Goal: Use online tool/utility: Use online tool/utility

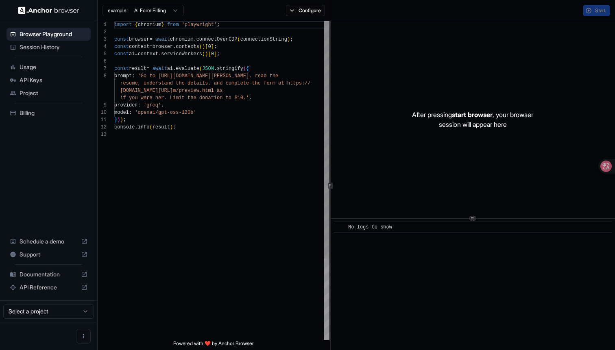
scroll to position [51, 0]
click at [312, 15] on button "Configure" at bounding box center [305, 10] width 39 height 11
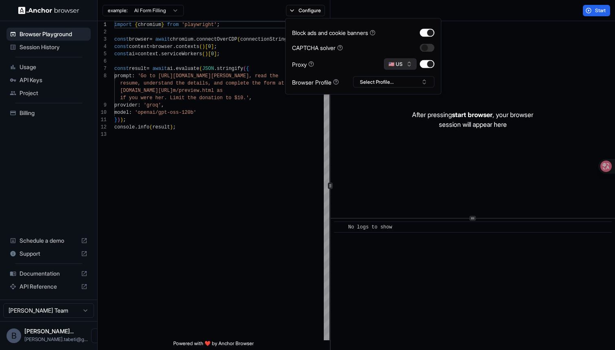
click at [404, 62] on button "🇺🇸 US" at bounding box center [400, 64] width 33 height 11
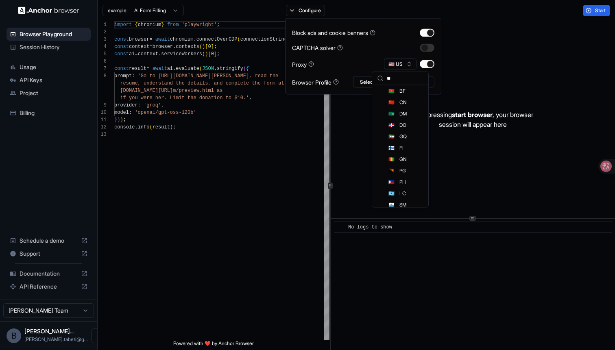
scroll to position [0, 0]
type input "**"
click at [407, 96] on div "🇮🇳 IN" at bounding box center [400, 92] width 53 height 11
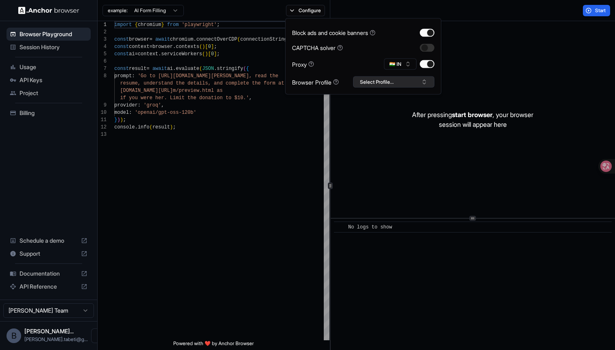
click at [391, 82] on button "Select Profile..." at bounding box center [393, 81] width 81 height 11
click at [277, 146] on div "import { chromium } from 'playwright' ; const browser = await chromium . connec…" at bounding box center [221, 235] width 215 height 429
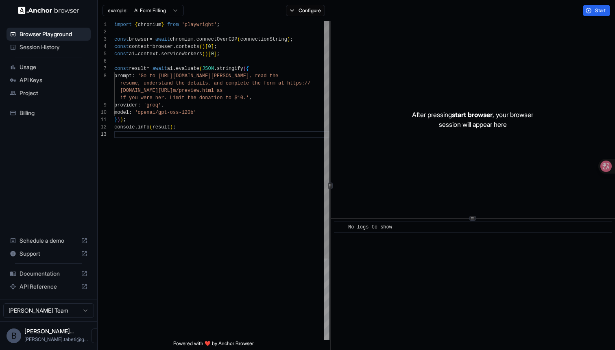
click at [154, 101] on div "import { chromium } from 'playwright' ; const browser = await chromium . connec…" at bounding box center [221, 235] width 215 height 429
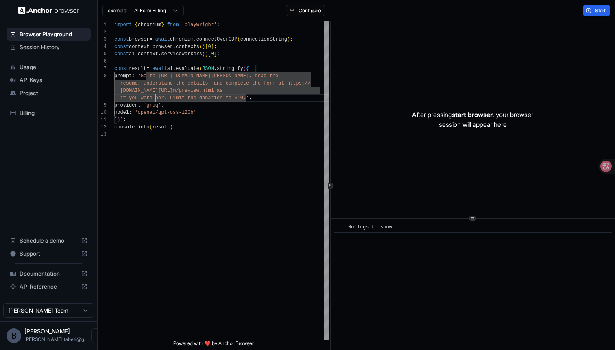
click at [165, 13] on html "Browser Playground Session History Usage API Keys Project Billing Schedule a de…" at bounding box center [307, 175] width 615 height 350
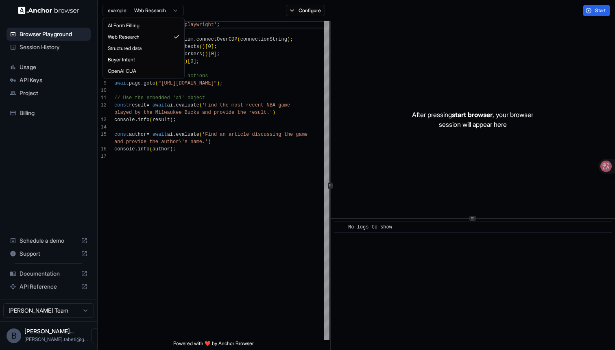
click at [166, 8] on html "Browser Playground Session History Usage API Keys Project Billing Schedule a de…" at bounding box center [307, 175] width 615 height 350
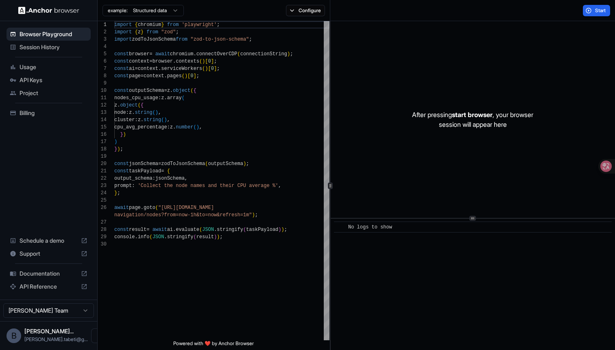
click at [165, 18] on div "example: Structured data Configure" at bounding box center [214, 10] width 232 height 21
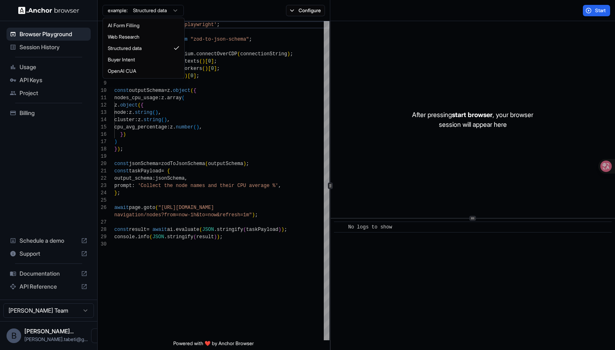
click at [165, 11] on html "Browser Playground Session History Usage API Keys Project Billing Schedule a de…" at bounding box center [307, 175] width 615 height 350
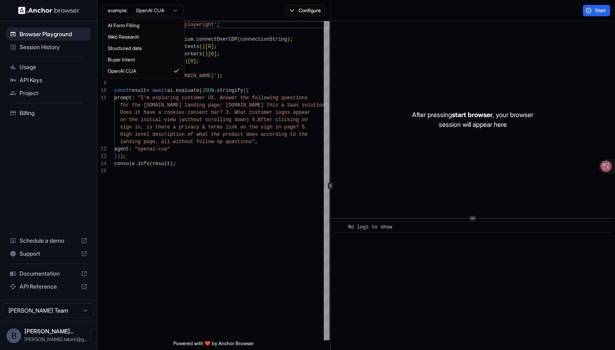
click at [166, 9] on html "Browser Playground Session History Usage API Keys Project Billing Schedule a de…" at bounding box center [307, 175] width 615 height 350
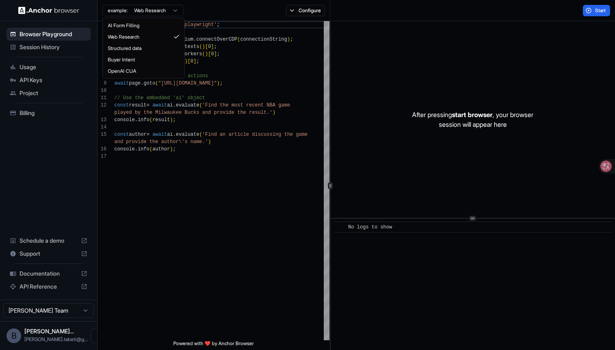
click at [169, 12] on html "Browser Playground Session History Usage API Keys Project Billing Schedule a de…" at bounding box center [307, 175] width 615 height 350
type textarea "**********"
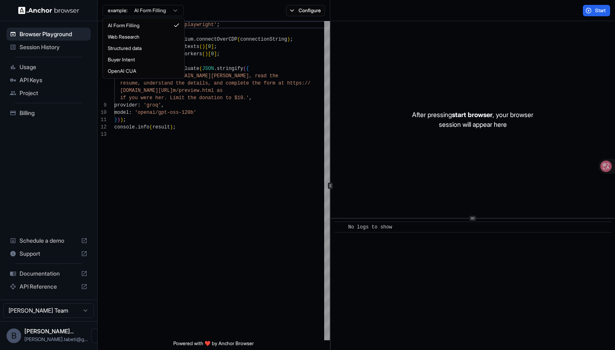
click at [158, 6] on html "Browser Playground Session History Usage API Keys Project Billing Schedule a de…" at bounding box center [307, 175] width 615 height 350
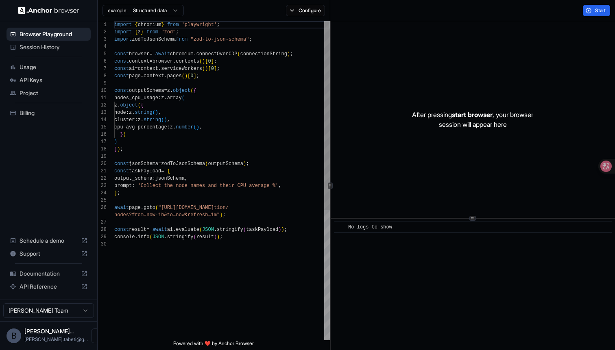
scroll to position [73, 0]
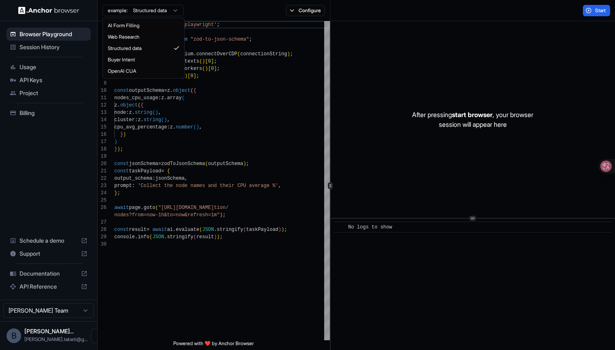
click at [162, 15] on html "Browser Playground Session History Usage API Keys Project Billing Schedule a de…" at bounding box center [307, 175] width 615 height 350
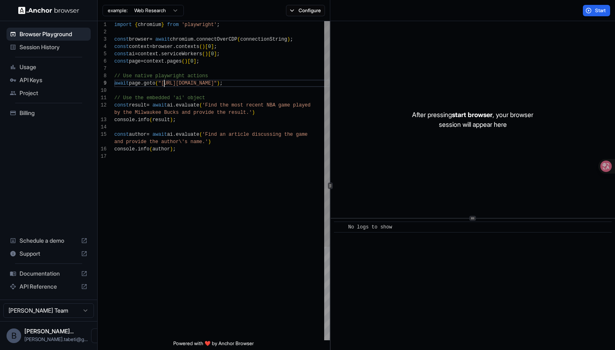
scroll to position [59, 0]
drag, startPoint x: 164, startPoint y: 84, endPoint x: 252, endPoint y: 85, distance: 87.4
click at [252, 85] on div "import { chromium } from 'playwright' ; const browser = await chromium . connec…" at bounding box center [221, 246] width 215 height 451
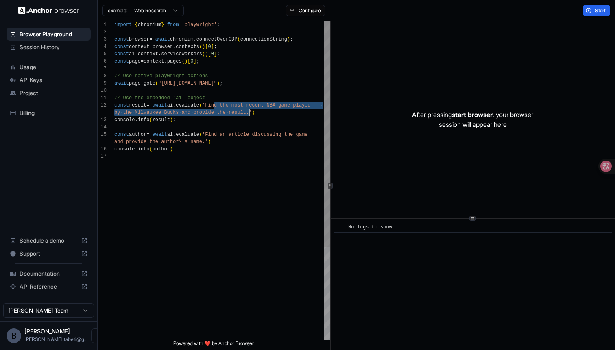
drag, startPoint x: 214, startPoint y: 106, endPoint x: 250, endPoint y: 111, distance: 35.8
click at [250, 111] on div "import { chromium } from 'playwright' ; const browser = await chromium . connec…" at bounding box center [221, 246] width 215 height 451
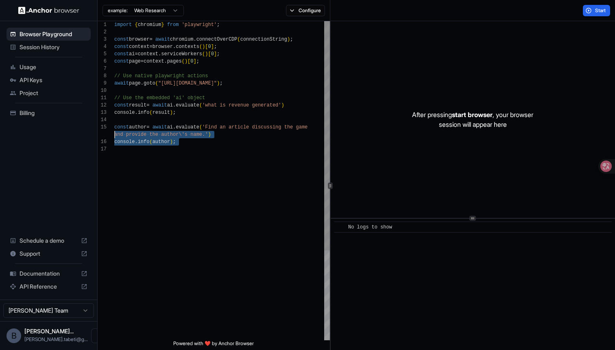
scroll to position [29, 0]
drag, startPoint x: 202, startPoint y: 157, endPoint x: 54, endPoint y: 127, distance: 151.4
click at [114, 127] on div "import { chromium } from 'playwright' ; const browser = await chromium . connec…" at bounding box center [221, 242] width 215 height 443
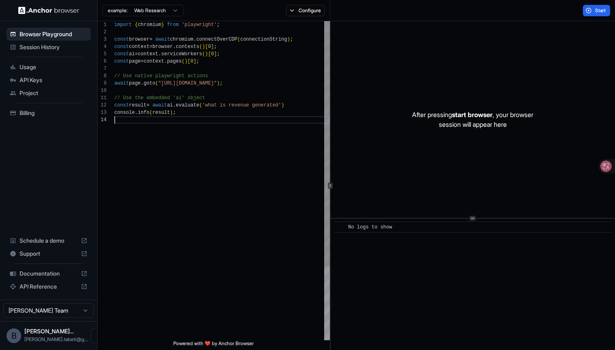
scroll to position [22, 0]
type textarea "**********"
click at [599, 7] on button "Start" at bounding box center [595, 10] width 27 height 11
